Goal: Task Accomplishment & Management: Complete application form

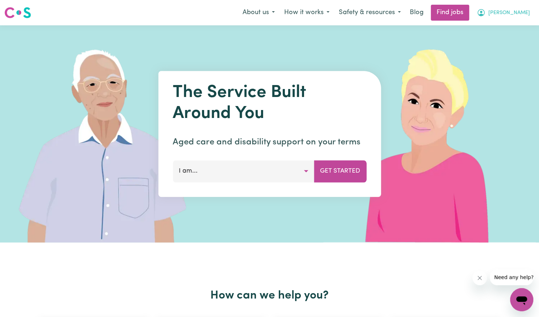
click at [521, 12] on span "[PERSON_NAME]" at bounding box center [509, 13] width 42 height 8
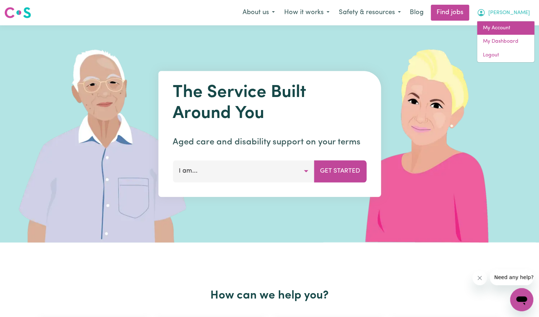
click at [499, 29] on link "My Account" at bounding box center [505, 28] width 57 height 14
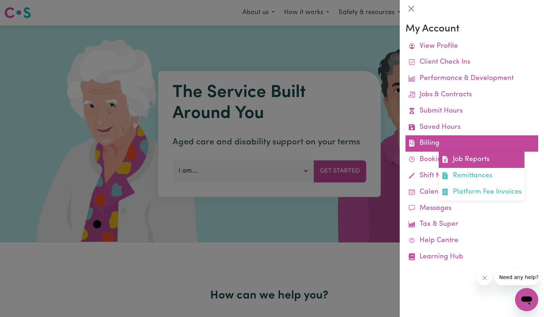
click at [457, 158] on link "Job Reports" at bounding box center [482, 160] width 86 height 16
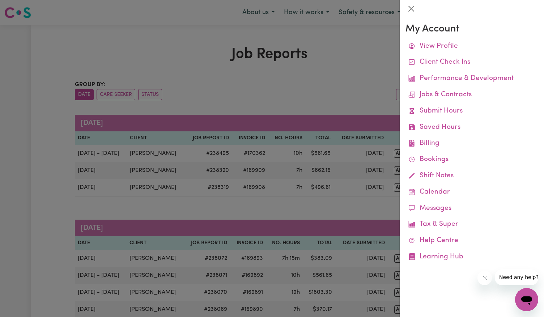
click at [295, 103] on div at bounding box center [272, 158] width 544 height 317
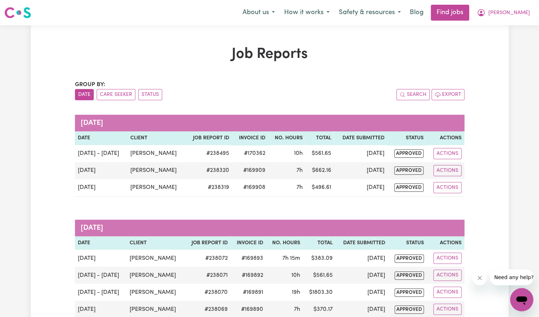
click at [324, 93] on div "Search Export" at bounding box center [367, 94] width 195 height 11
click at [522, 13] on span "[PERSON_NAME]" at bounding box center [509, 13] width 42 height 8
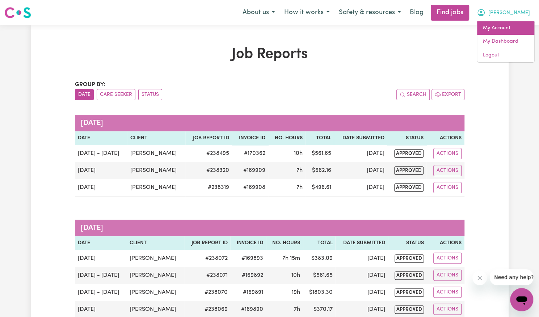
click at [502, 30] on link "My Account" at bounding box center [505, 28] width 57 height 14
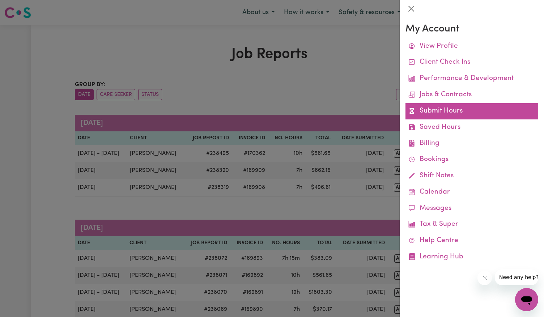
click at [457, 106] on link "Submit Hours" at bounding box center [472, 111] width 133 height 16
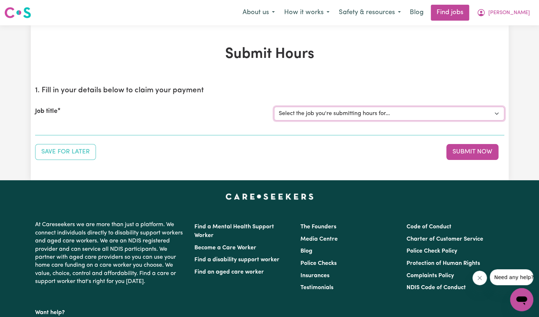
click at [339, 115] on select "Select the job you're submitting hours for... [[PERSON_NAME]] Support Worker Ne…" at bounding box center [389, 114] width 230 height 14
select select "14115"
click at [274, 107] on select "Select the job you're submitting hours for... [[PERSON_NAME]] Support Worker Ne…" at bounding box center [389, 114] width 230 height 14
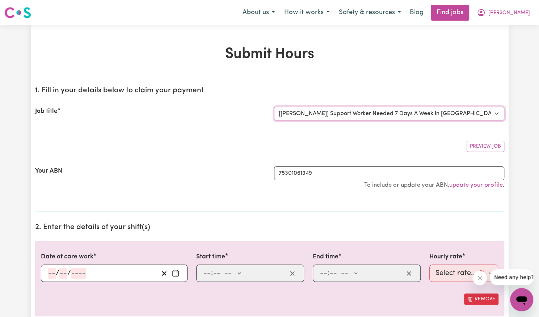
scroll to position [108, 0]
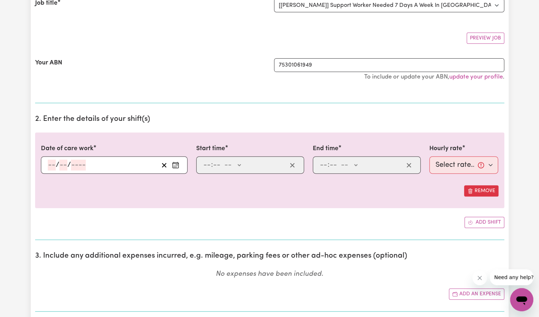
click at [178, 169] on button "Enter the date of care work" at bounding box center [176, 165] width 12 height 11
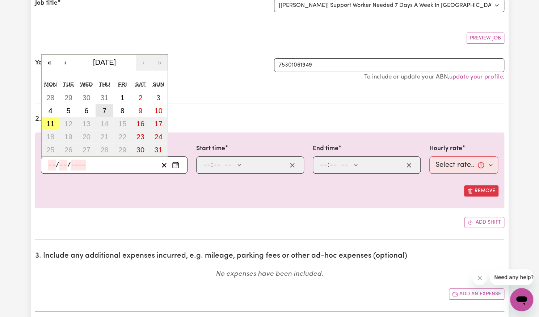
click at [105, 110] on abbr "7" at bounding box center [104, 111] width 4 height 8
type input "[DATE]"
type input "7"
type input "8"
type input "2025"
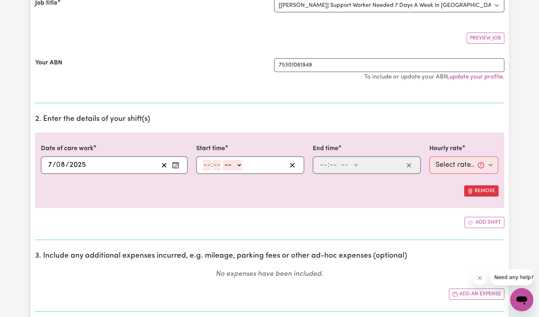
click at [204, 166] on input "number" at bounding box center [207, 165] width 8 height 11
type input "2"
type input "00"
click at [232, 162] on select "-- AM PM" at bounding box center [231, 165] width 20 height 11
click at [231, 207] on div "Date of care work [DATE] 7 / 0 8 / 2025 « ‹ [DATE] › » Mon Tue Wed Thu Fri Sat …" at bounding box center [269, 170] width 469 height 76
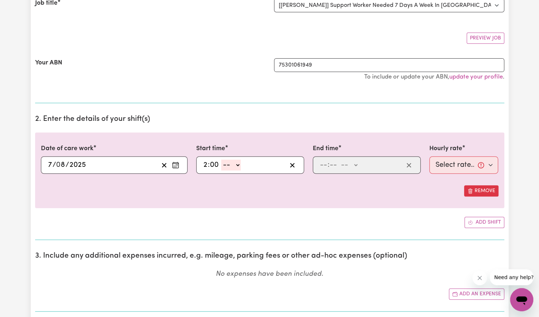
click at [232, 166] on select "-- AM PM" at bounding box center [231, 165] width 20 height 11
select select "pm"
click at [221, 160] on select "-- AM PM" at bounding box center [231, 165] width 20 height 11
type input "14:00"
type input "0"
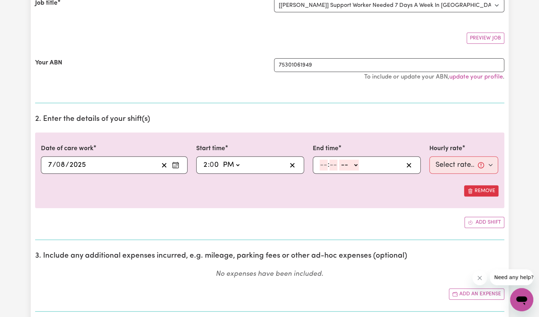
click at [323, 164] on input "number" at bounding box center [324, 165] width 8 height 11
type input "8"
type input "0"
click at [354, 161] on select "-- AM PM" at bounding box center [348, 165] width 20 height 11
select select "pm"
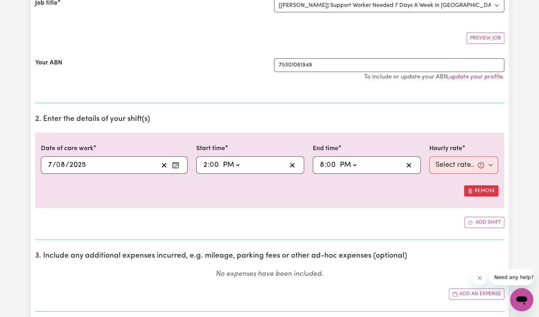
click at [338, 160] on select "-- AM PM" at bounding box center [348, 165] width 20 height 11
type input "20:00"
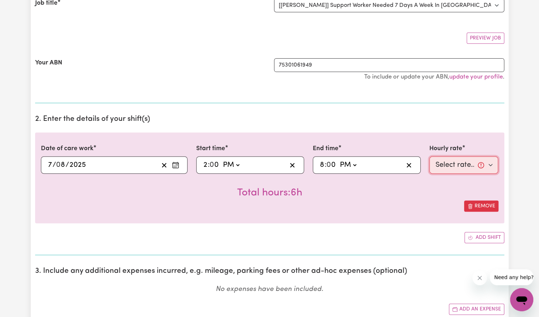
click at [449, 164] on select "Select rate... $57.17 (Weekday) $77.96 ([DATE]) $103.95 ([DATE]) $129.94 (Publi…" at bounding box center [463, 164] width 69 height 17
select select "57.17-Weekday"
click at [429, 156] on select "Select rate... $57.17 (Weekday) $77.96 ([DATE]) $103.95 ([DATE]) $129.94 (Publi…" at bounding box center [463, 164] width 69 height 17
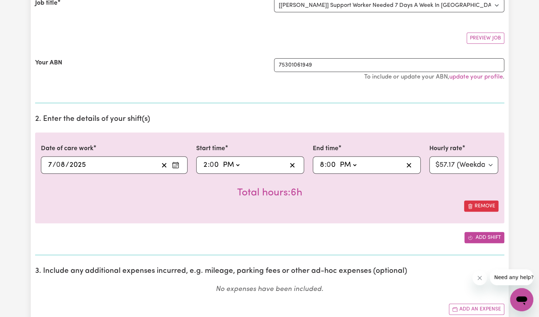
click at [477, 241] on button "Add shift" at bounding box center [484, 237] width 40 height 11
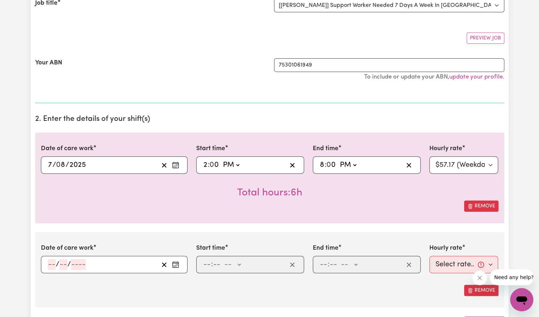
click at [177, 262] on icon "Enter the date of care work" at bounding box center [175, 264] width 7 height 7
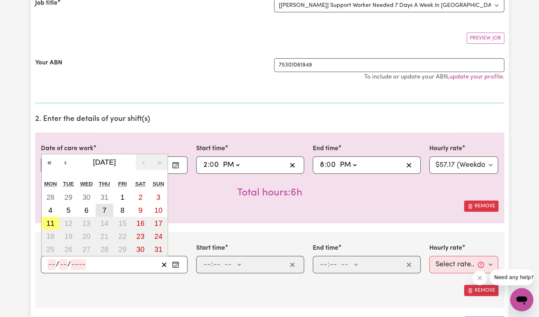
click at [106, 208] on button "7" at bounding box center [105, 210] width 18 height 13
type input "[DATE]"
type input "7"
type input "8"
type input "2025"
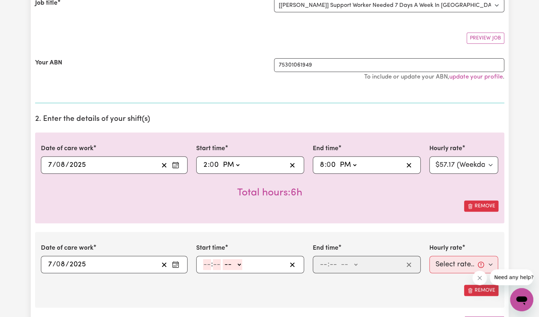
click at [205, 265] on input "number" at bounding box center [207, 264] width 8 height 11
type input "8"
type input "00"
click at [237, 261] on select "-- AM PM" at bounding box center [231, 264] width 20 height 11
select select "pm"
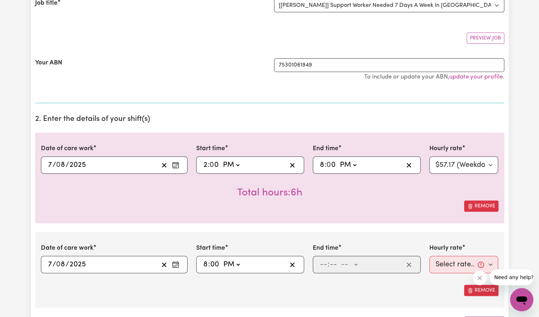
click at [221, 259] on select "-- AM PM" at bounding box center [231, 264] width 20 height 11
type input "20:00"
type input "0"
click at [321, 267] on input "number" at bounding box center [324, 264] width 8 height 11
type input "9"
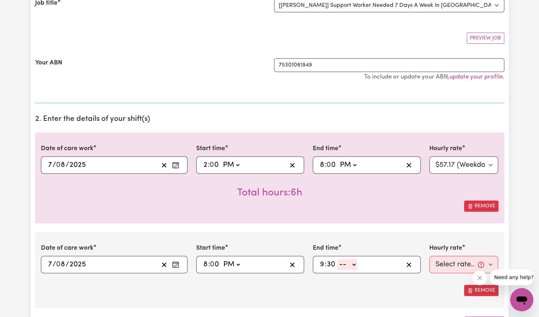
type input "30"
click at [345, 262] on select "-- AM PM" at bounding box center [347, 264] width 20 height 11
select select "pm"
click at [337, 259] on select "-- AM PM" at bounding box center [347, 264] width 20 height 11
type input "21:30"
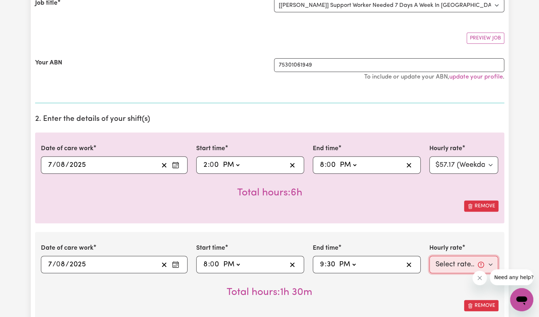
click at [444, 265] on select "Select rate... $57.17 (Weekday) $77.96 ([DATE]) $103.95 ([DATE]) $129.94 (Publi…" at bounding box center [463, 264] width 69 height 17
select select "62.37-EveningCare"
click at [429, 256] on select "Select rate... $57.17 (Weekday) $77.96 ([DATE]) $103.95 ([DATE]) $129.94 (Publi…" at bounding box center [463, 264] width 69 height 17
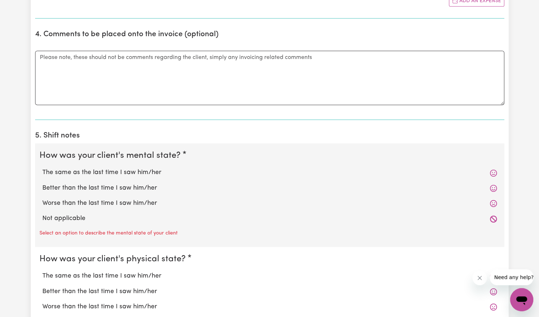
scroll to position [516, 0]
click at [138, 186] on label "Better than the last time I saw him/her" at bounding box center [269, 187] width 455 height 9
click at [42, 183] on input "Better than the last time I saw him/her" at bounding box center [42, 183] width 0 height 0
radio input "true"
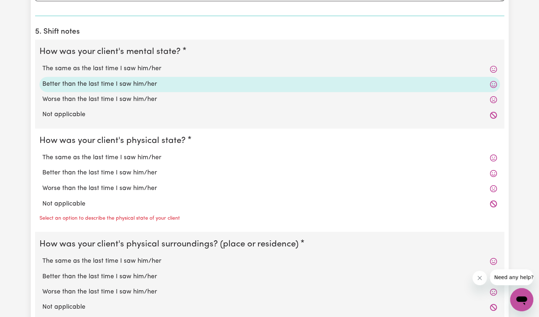
scroll to position [623, 0]
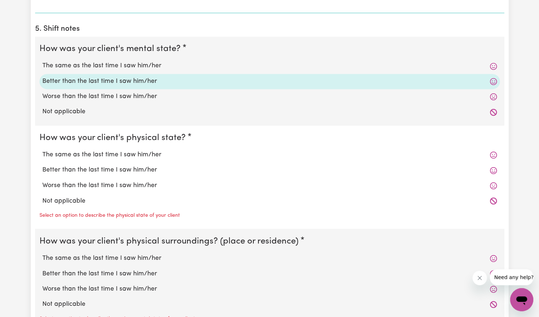
click at [135, 168] on label "Better than the last time I saw him/her" at bounding box center [269, 169] width 455 height 9
click at [42, 165] on input "Better than the last time I saw him/her" at bounding box center [42, 165] width 0 height 0
radio input "true"
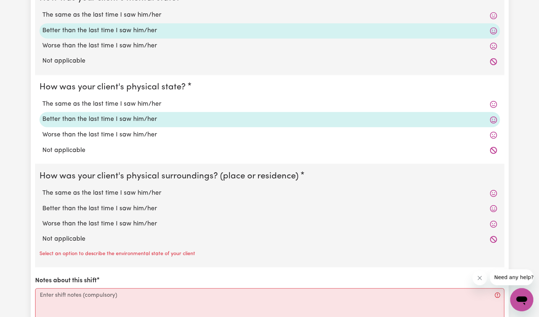
scroll to position [685, 0]
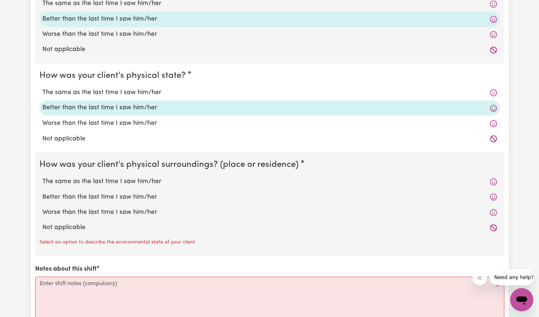
click at [128, 194] on label "Better than the last time I saw him/her" at bounding box center [269, 196] width 455 height 9
click at [42, 192] on input "Better than the last time I saw him/her" at bounding box center [42, 192] width 0 height 0
radio input "true"
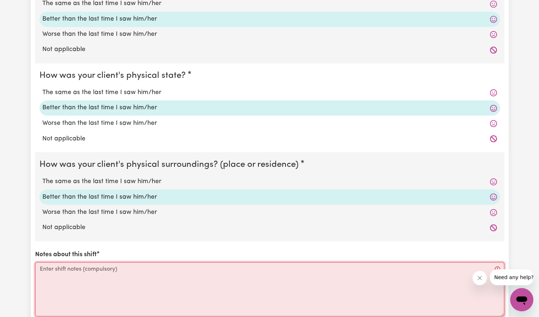
click at [128, 271] on textarea "Notes about this shift" at bounding box center [269, 289] width 469 height 54
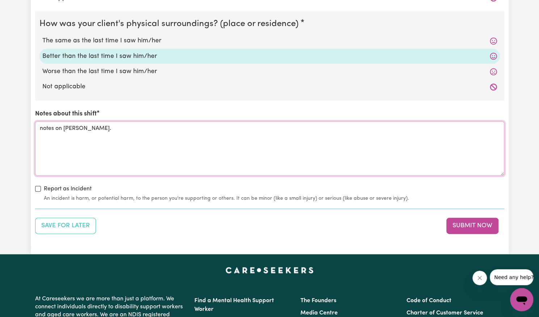
scroll to position [830, 0]
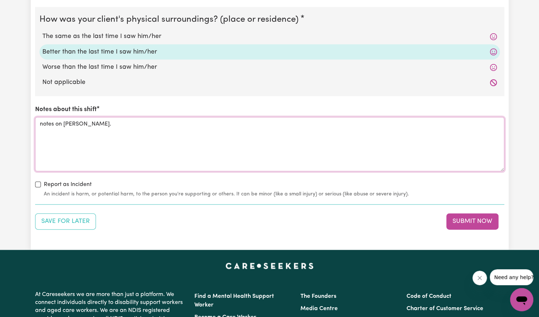
type textarea "notes on [PERSON_NAME]."
click at [69, 184] on label "Report as Incident" at bounding box center [68, 184] width 48 height 9
click at [41, 184] on input "Report as Incident" at bounding box center [38, 185] width 6 height 6
checkbox input "true"
click at [457, 219] on button "Submit Now" at bounding box center [472, 222] width 52 height 16
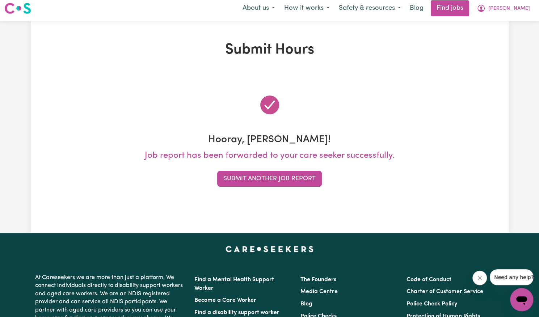
scroll to position [0, 0]
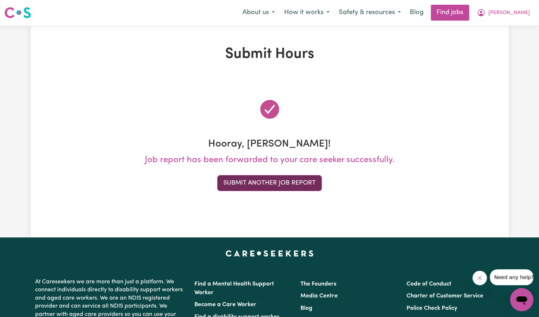
click at [262, 185] on button "Submit Another Job Report" at bounding box center [269, 183] width 105 height 16
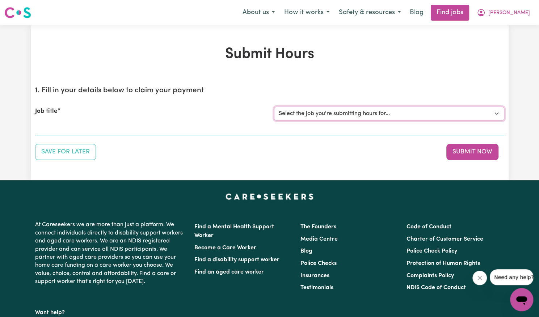
click at [317, 113] on select "Select the job you're submitting hours for... [[PERSON_NAME]] Support Worker Ne…" at bounding box center [389, 114] width 230 height 14
select select "14115"
click at [274, 107] on select "Select the job you're submitting hours for... [[PERSON_NAME]] Support Worker Ne…" at bounding box center [389, 114] width 230 height 14
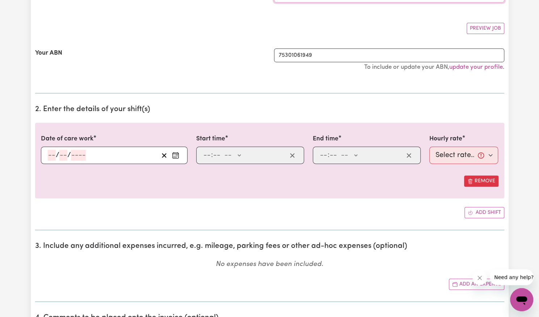
scroll to position [119, 0]
click at [179, 158] on button "Enter the date of care work" at bounding box center [176, 154] width 12 height 11
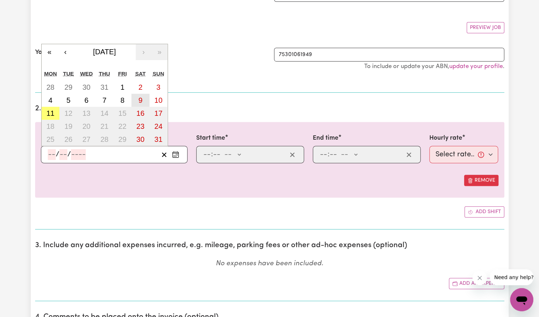
click at [140, 98] on abbr "9" at bounding box center [140, 100] width 4 height 8
type input "[DATE]"
type input "9"
type input "8"
type input "2025"
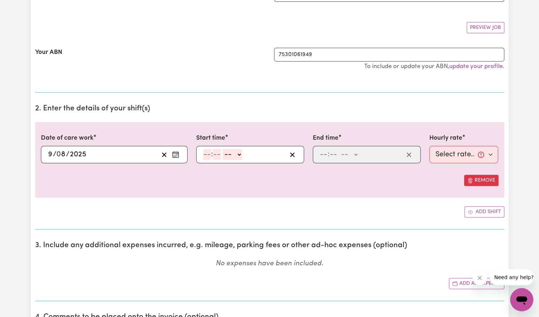
click at [205, 154] on input "number" at bounding box center [207, 154] width 8 height 11
type input "8"
type input "00"
click at [231, 152] on select "-- AM PM" at bounding box center [231, 154] width 20 height 11
select select "am"
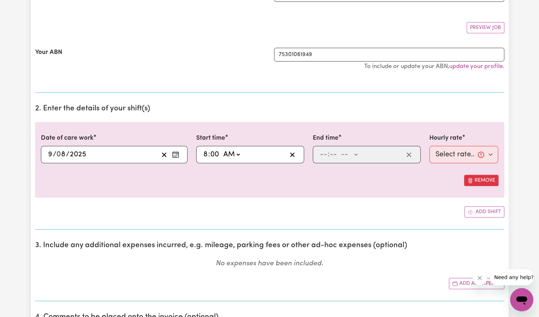
click at [221, 149] on select "-- AM PM" at bounding box center [231, 154] width 20 height 11
type input "08:00"
type input "0"
click at [325, 153] on input "number" at bounding box center [324, 154] width 8 height 11
type input "3"
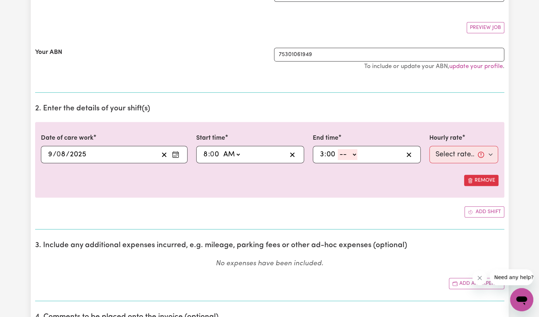
type input "00"
click at [353, 154] on select "-- AM PM" at bounding box center [348, 154] width 20 height 11
select select "pm"
click at [338, 149] on select "-- AM PM" at bounding box center [348, 154] width 20 height 11
type input "15:00"
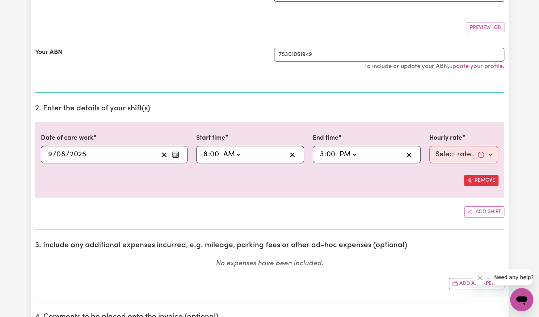
type input "0"
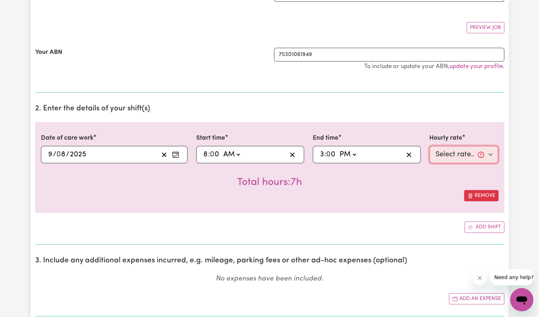
click at [457, 157] on select "Select rate... $57.17 (Weekday) $77.96 ([DATE]) $103.95 ([DATE]) $129.94 (Publi…" at bounding box center [463, 154] width 69 height 17
select select "77.96-[DATE]"
click at [429, 146] on select "Select rate... $57.17 (Weekday) $77.96 ([DATE]) $103.95 ([DATE]) $129.94 (Publi…" at bounding box center [463, 154] width 69 height 17
click at [178, 154] on icon "Enter the date of care work" at bounding box center [175, 154] width 7 height 7
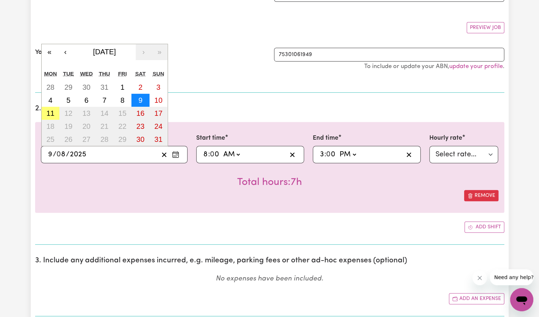
click at [141, 101] on abbr "9" at bounding box center [140, 100] width 4 height 8
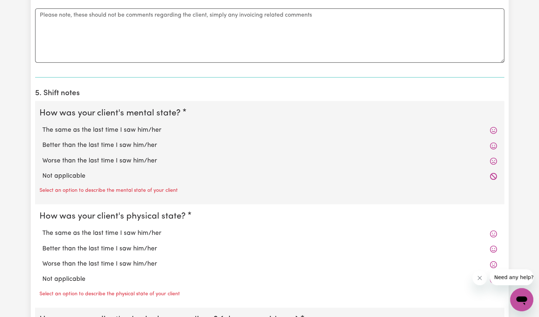
scroll to position [460, 0]
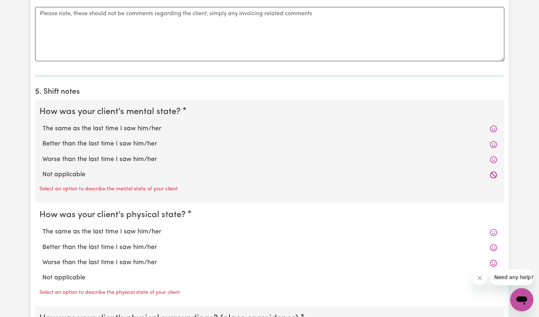
click at [125, 142] on label "Better than the last time I saw him/her" at bounding box center [269, 143] width 455 height 9
click at [42, 139] on input "Better than the last time I saw him/her" at bounding box center [42, 139] width 0 height 0
radio input "true"
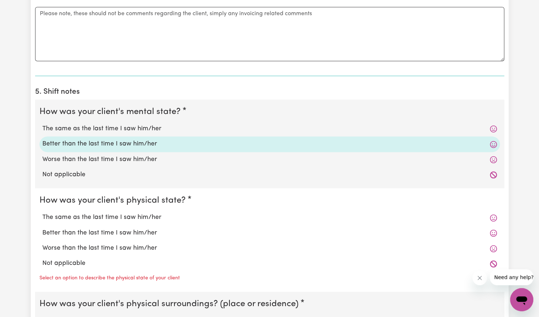
scroll to position [542, 0]
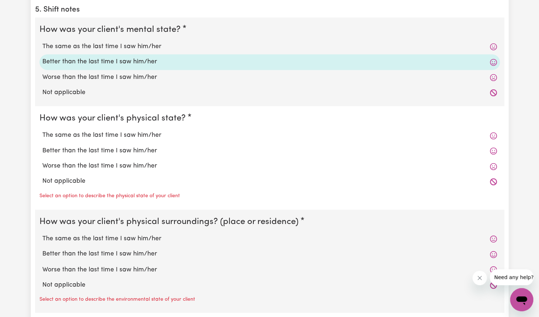
click at [114, 152] on label "Better than the last time I saw him/her" at bounding box center [269, 150] width 455 height 9
click at [42, 146] on input "Better than the last time I saw him/her" at bounding box center [42, 146] width 0 height 0
radio input "true"
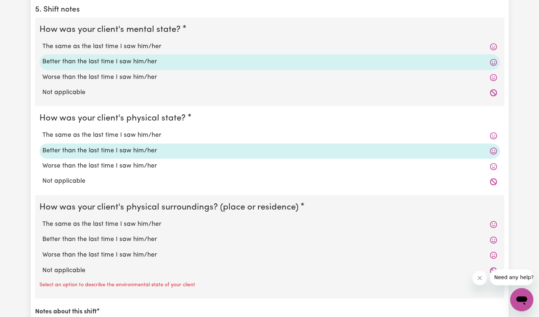
scroll to position [630, 0]
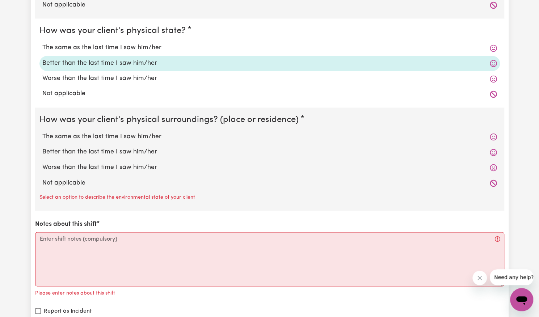
click at [103, 152] on label "Better than the last time I saw him/her" at bounding box center [269, 151] width 455 height 9
click at [42, 147] on input "Better than the last time I saw him/her" at bounding box center [42, 147] width 0 height 0
radio input "true"
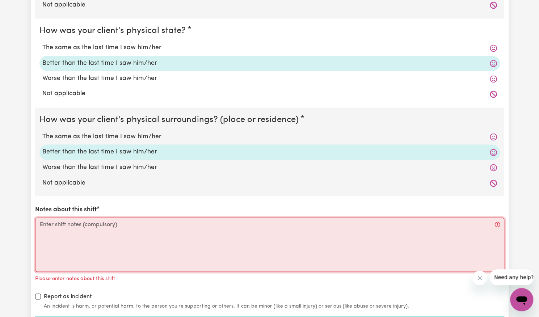
click at [109, 229] on textarea "Notes about this shift" at bounding box center [269, 244] width 469 height 54
type textarea "m"
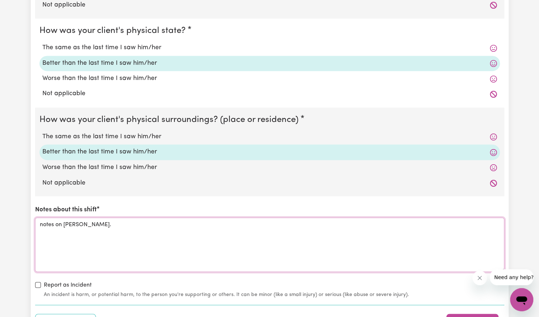
type textarea "notes on [PERSON_NAME]."
click at [37, 285] on input "Report as Incident" at bounding box center [38, 285] width 6 height 6
checkbox input "true"
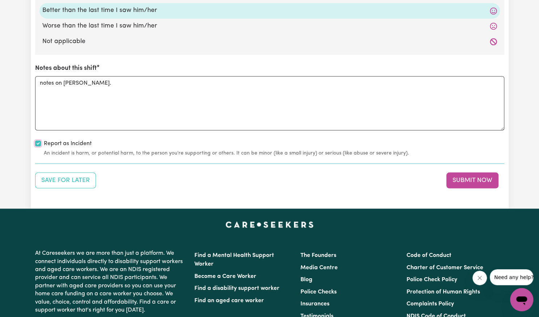
scroll to position [772, 0]
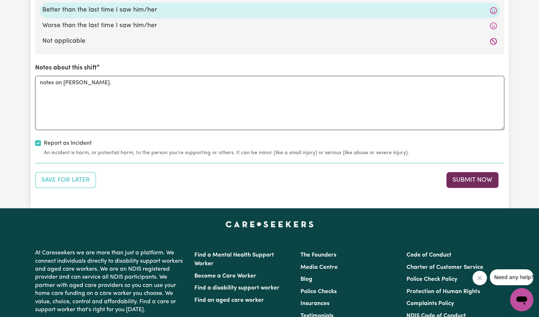
click at [464, 179] on button "Submit Now" at bounding box center [472, 180] width 52 height 16
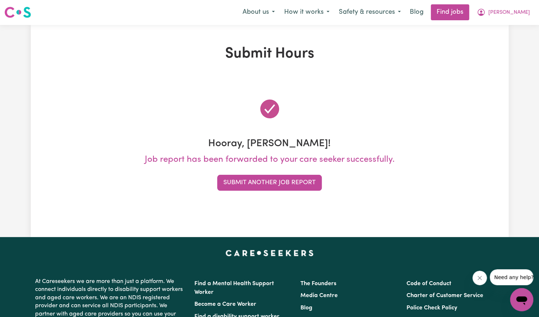
scroll to position [0, 0]
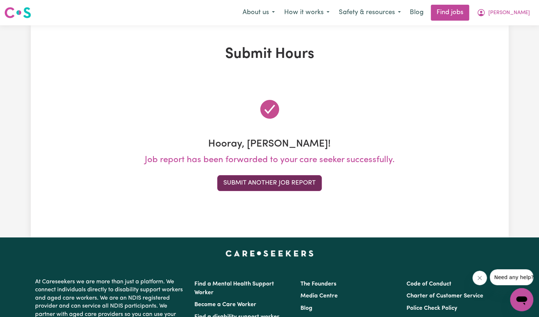
click at [261, 183] on button "Submit Another Job Report" at bounding box center [269, 183] width 105 height 16
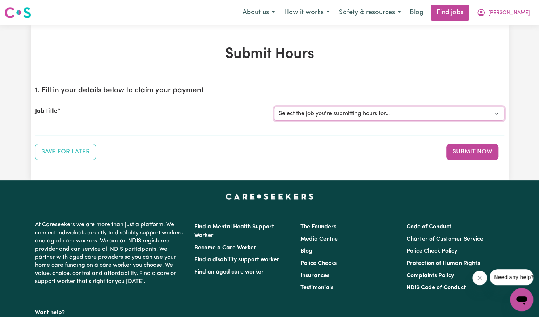
click at [399, 114] on select "Select the job you're submitting hours for... [[PERSON_NAME]] Support Worker Ne…" at bounding box center [389, 114] width 230 height 14
select select "14115"
click at [274, 107] on select "Select the job you're submitting hours for... [[PERSON_NAME]] Support Worker Ne…" at bounding box center [389, 114] width 230 height 14
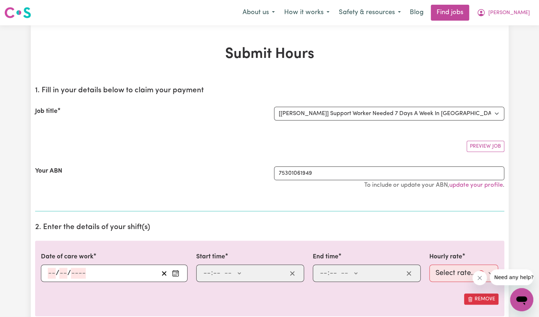
click at [176, 275] on icon "Enter the date of care work" at bounding box center [175, 273] width 7 height 7
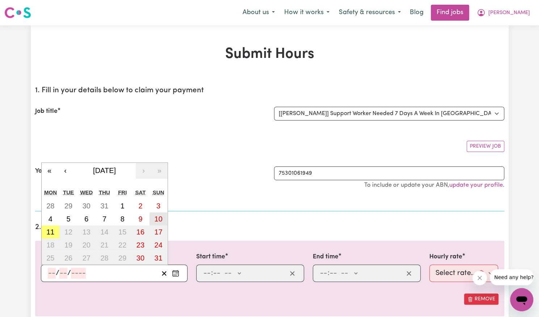
click at [161, 222] on abbr "10" at bounding box center [158, 219] width 8 height 8
type input "[DATE]"
type input "10"
type input "8"
type input "2025"
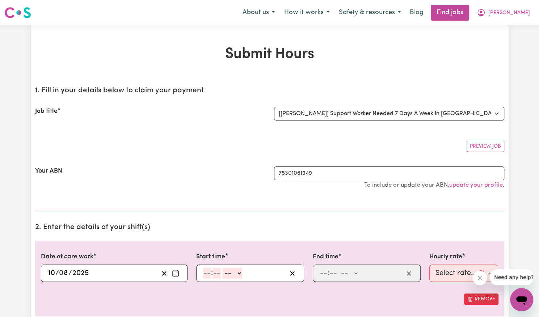
click at [207, 274] on input "number" at bounding box center [207, 273] width 8 height 11
type input "9"
type input "8"
type input "00"
click at [204, 272] on input "9" at bounding box center [205, 273] width 5 height 11
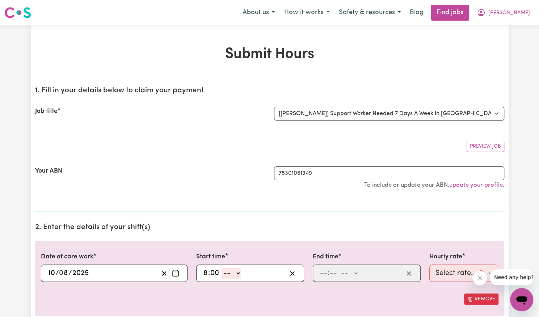
type input "8"
click at [231, 271] on select "-- AM PM" at bounding box center [231, 273] width 20 height 11
select select "am"
click at [221, 268] on select "-- AM PM" at bounding box center [231, 273] width 20 height 11
type input "08:00"
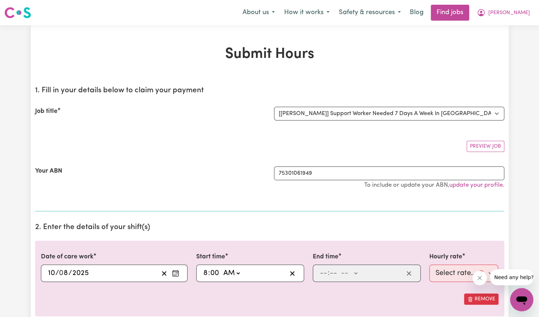
type input "0"
click at [324, 271] on input "number" at bounding box center [324, 273] width 8 height 11
type input "3"
type input "00"
click at [351, 277] on select "-- AM PM" at bounding box center [348, 273] width 20 height 11
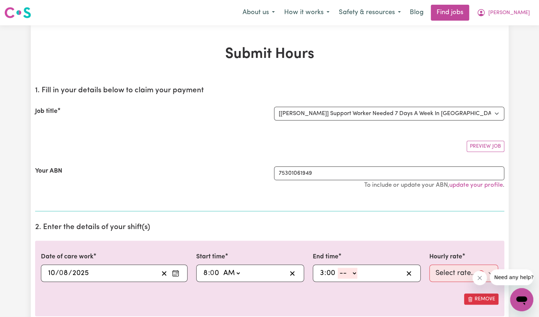
select select "pm"
click at [338, 268] on select "-- AM PM" at bounding box center [348, 273] width 20 height 11
type input "15:00"
type input "0"
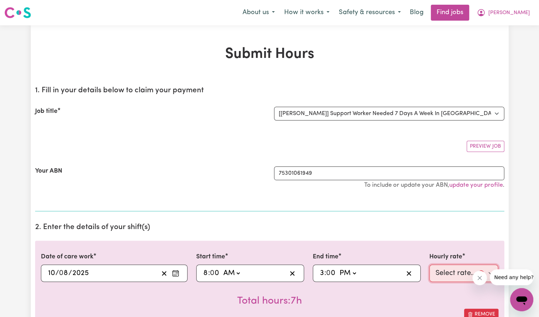
click at [454, 279] on select "Select rate... $57.17 (Weekday) $77.96 ([DATE]) $103.95 ([DATE]) $129.94 (Publi…" at bounding box center [463, 273] width 69 height 17
select select "103.95-[DATE]"
click at [429, 265] on select "Select rate... $57.17 (Weekday) $77.96 ([DATE]) $103.95 ([DATE]) $129.94 (Publi…" at bounding box center [463, 273] width 69 height 17
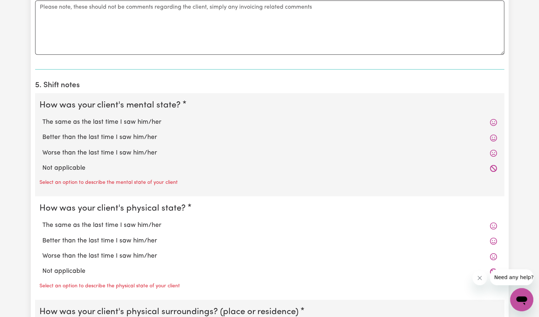
scroll to position [468, 0]
click at [142, 133] on label "Better than the last time I saw him/her" at bounding box center [269, 136] width 455 height 9
click at [42, 132] on input "Better than the last time I saw him/her" at bounding box center [42, 131] width 0 height 0
radio input "true"
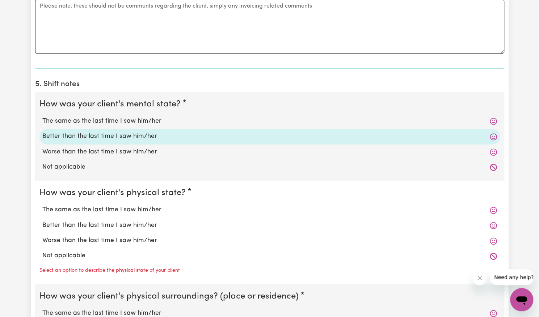
click at [102, 224] on label "Better than the last time I saw him/her" at bounding box center [269, 225] width 455 height 9
click at [42, 221] on input "Better than the last time I saw him/her" at bounding box center [42, 220] width 0 height 0
radio input "true"
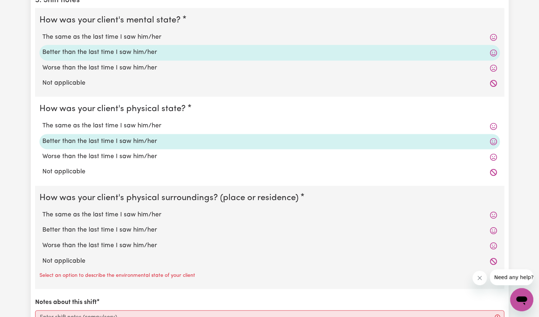
scroll to position [553, 0]
click at [97, 227] on label "Better than the last time I saw him/her" at bounding box center [269, 229] width 455 height 9
click at [42, 225] on input "Better than the last time I saw him/her" at bounding box center [42, 224] width 0 height 0
radio input "true"
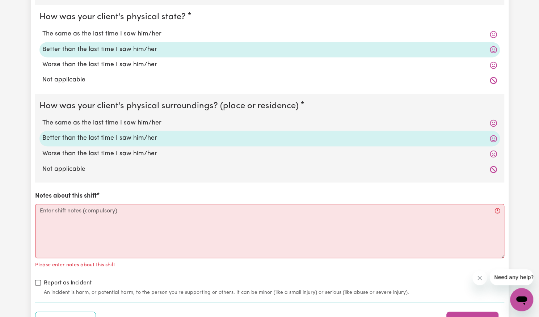
scroll to position [643, 0]
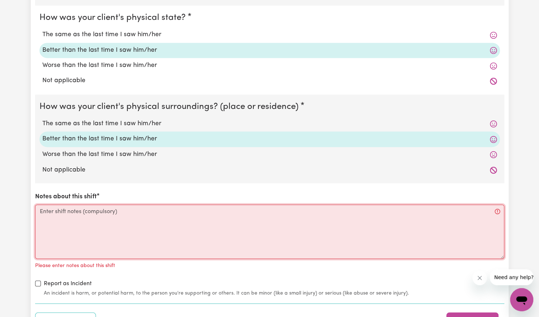
click at [98, 216] on textarea "Notes about this shift" at bounding box center [269, 231] width 469 height 54
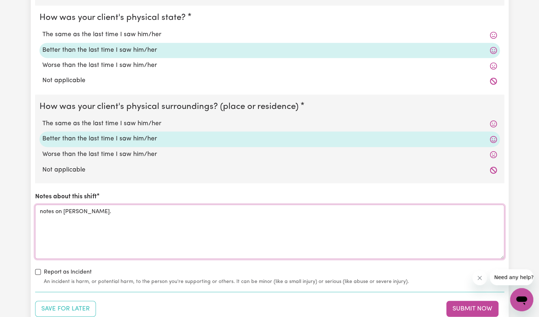
type textarea "notes on [PERSON_NAME]."
click at [37, 272] on input "Report as Incident" at bounding box center [38, 272] width 6 height 6
checkbox input "true"
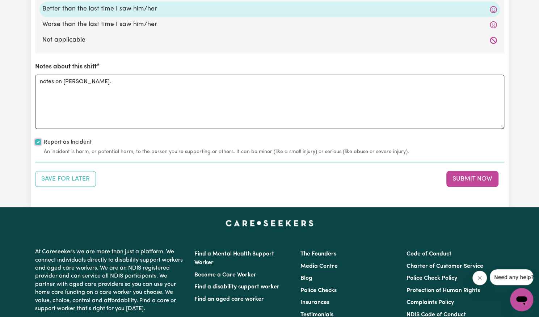
scroll to position [773, 0]
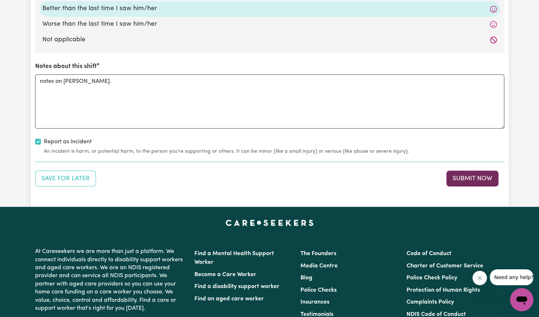
click at [455, 177] on button "Submit Now" at bounding box center [472, 178] width 52 height 16
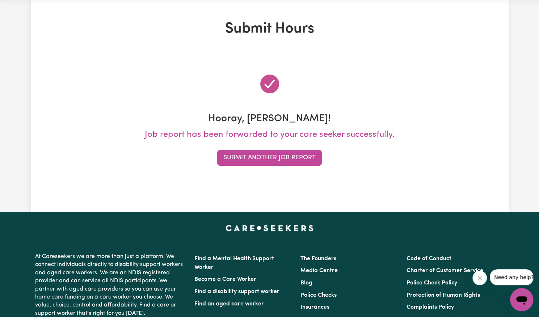
scroll to position [0, 0]
